Goal: Task Accomplishment & Management: Manage account settings

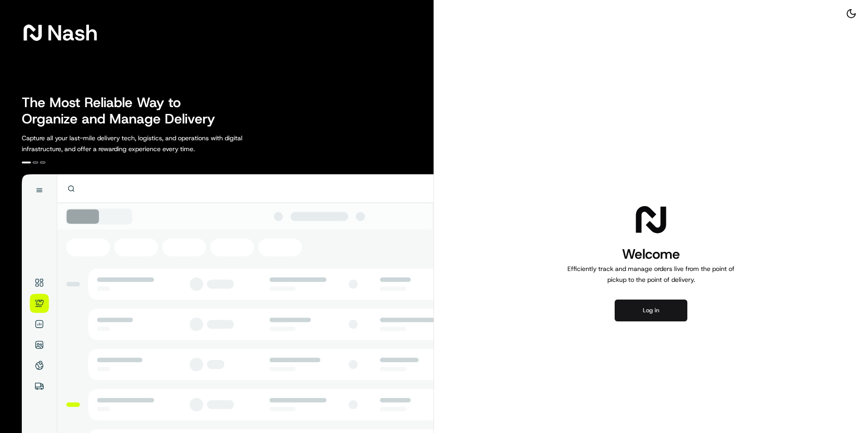
click at [669, 311] on button "Log in" at bounding box center [651, 311] width 73 height 22
